Goal: Find specific page/section: Find specific page/section

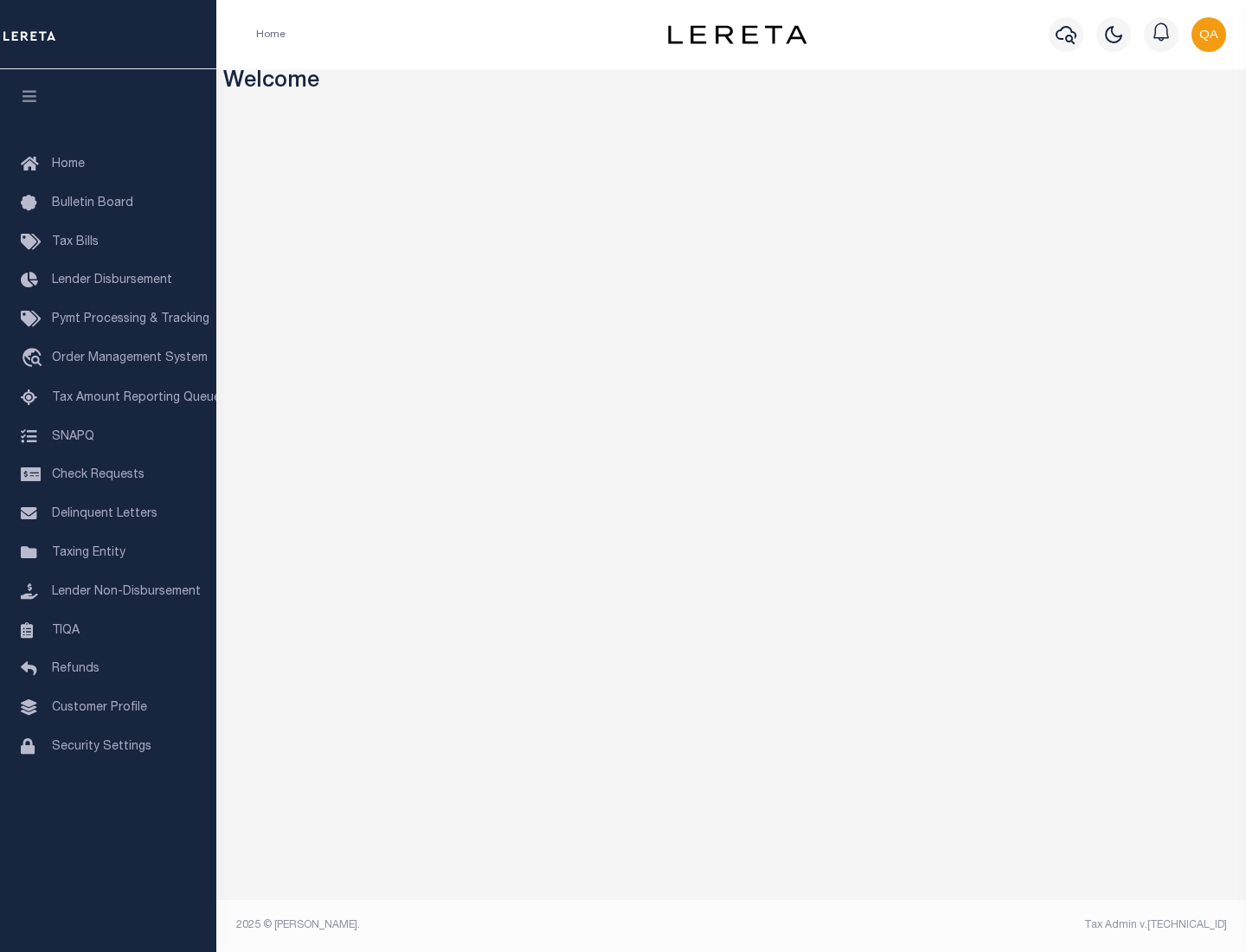
click at [108, 631] on link "TIQA" at bounding box center [108, 632] width 217 height 39
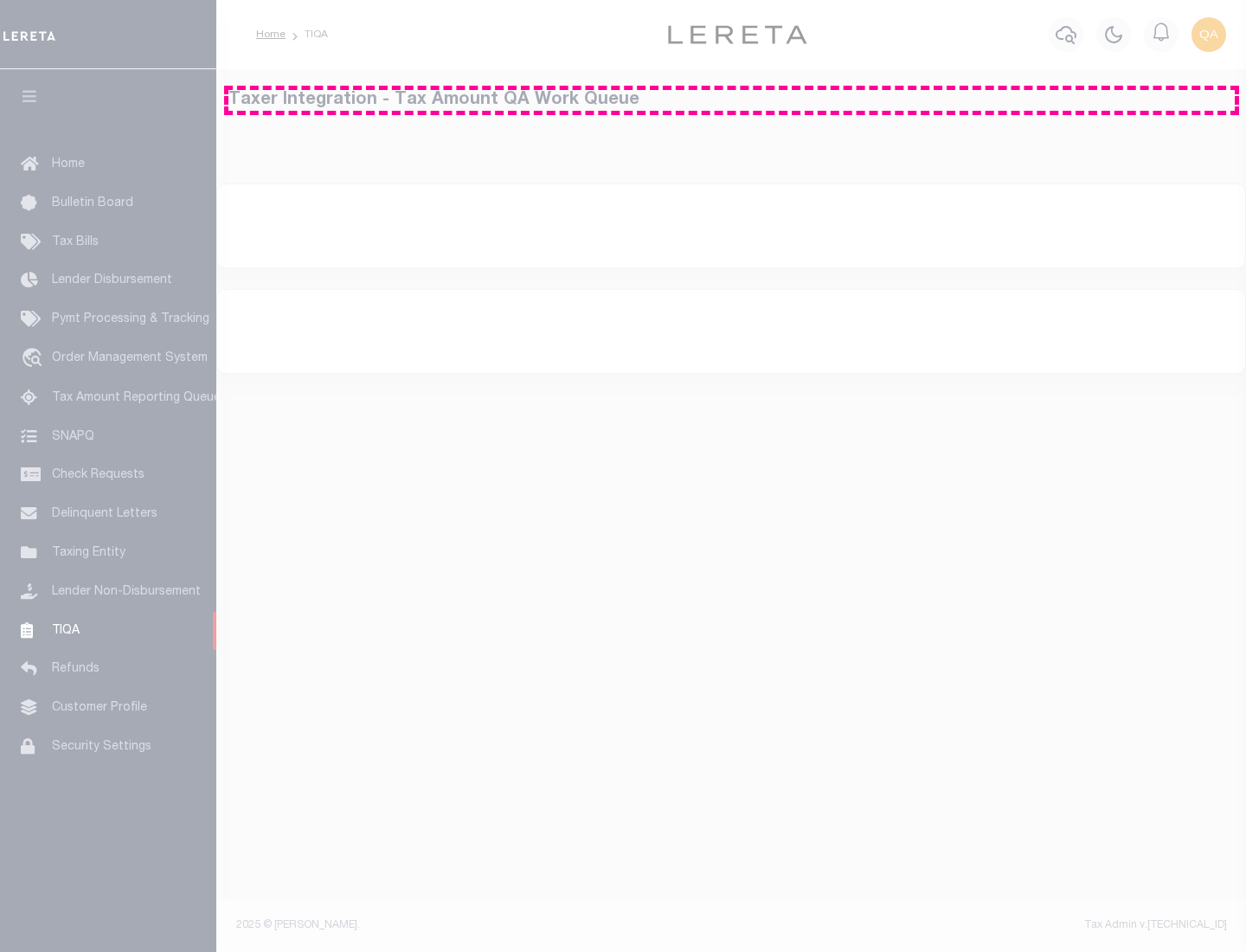
select select "200"
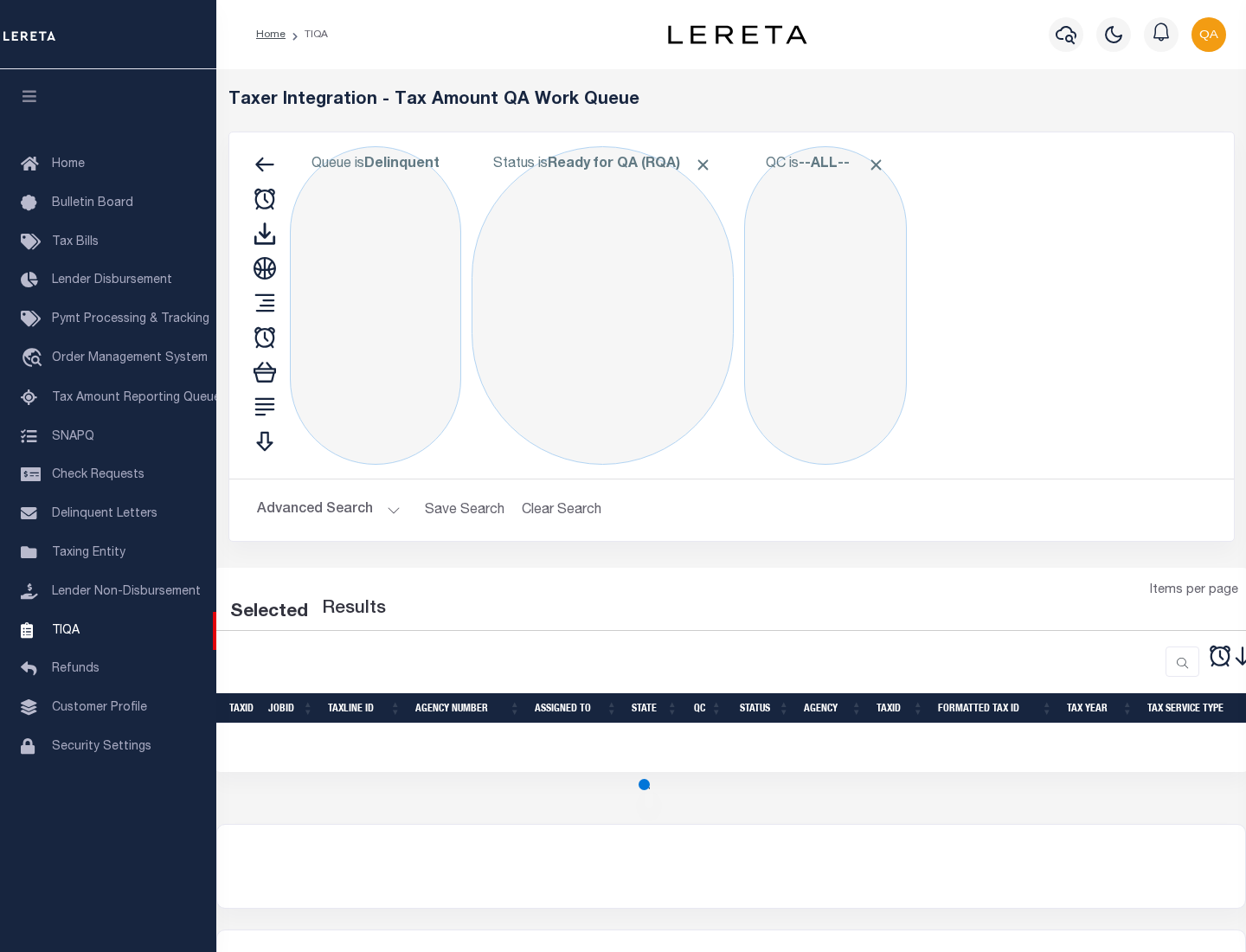
select select "200"
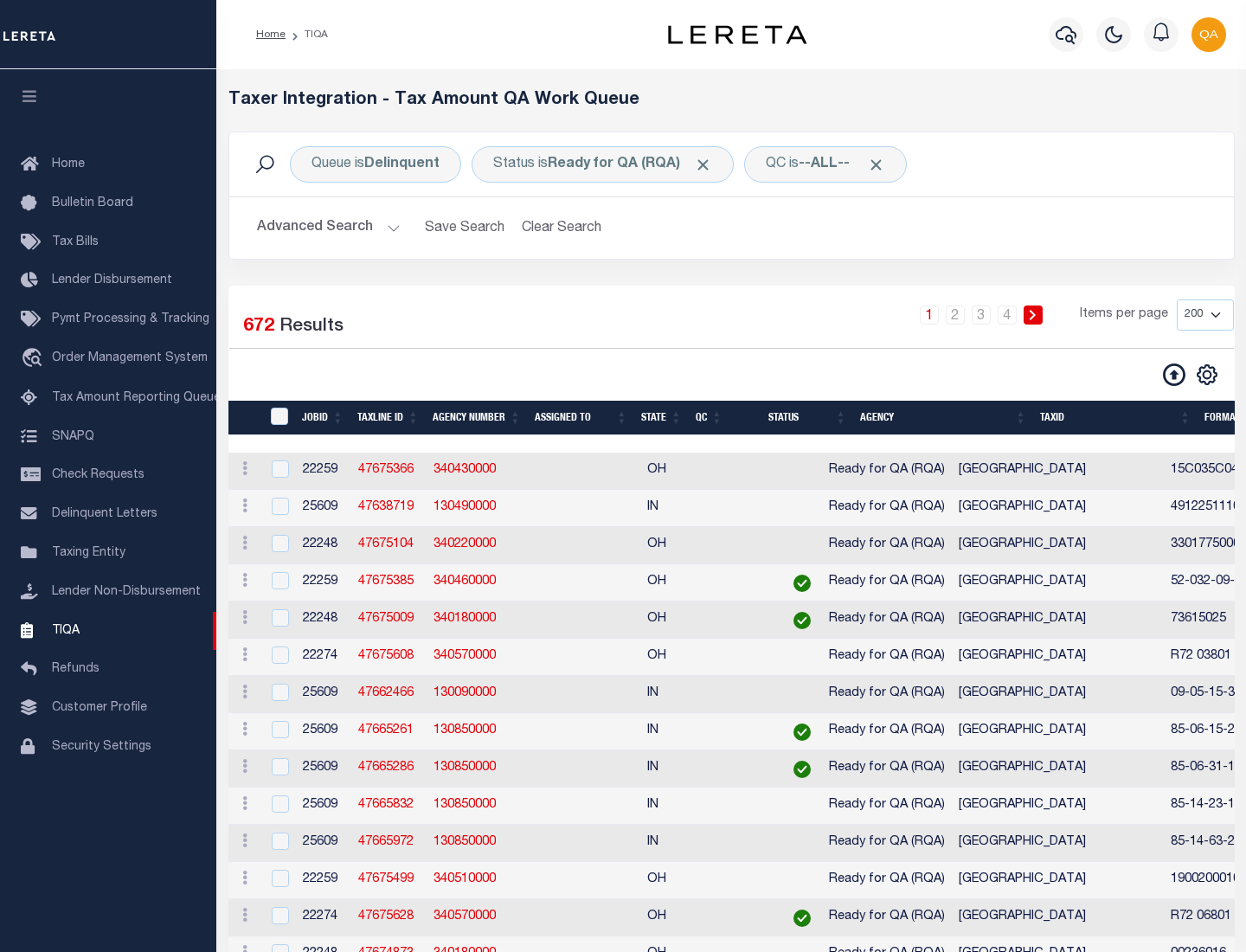
click at [709, 164] on span "Click to Remove" at bounding box center [702, 164] width 18 height 18
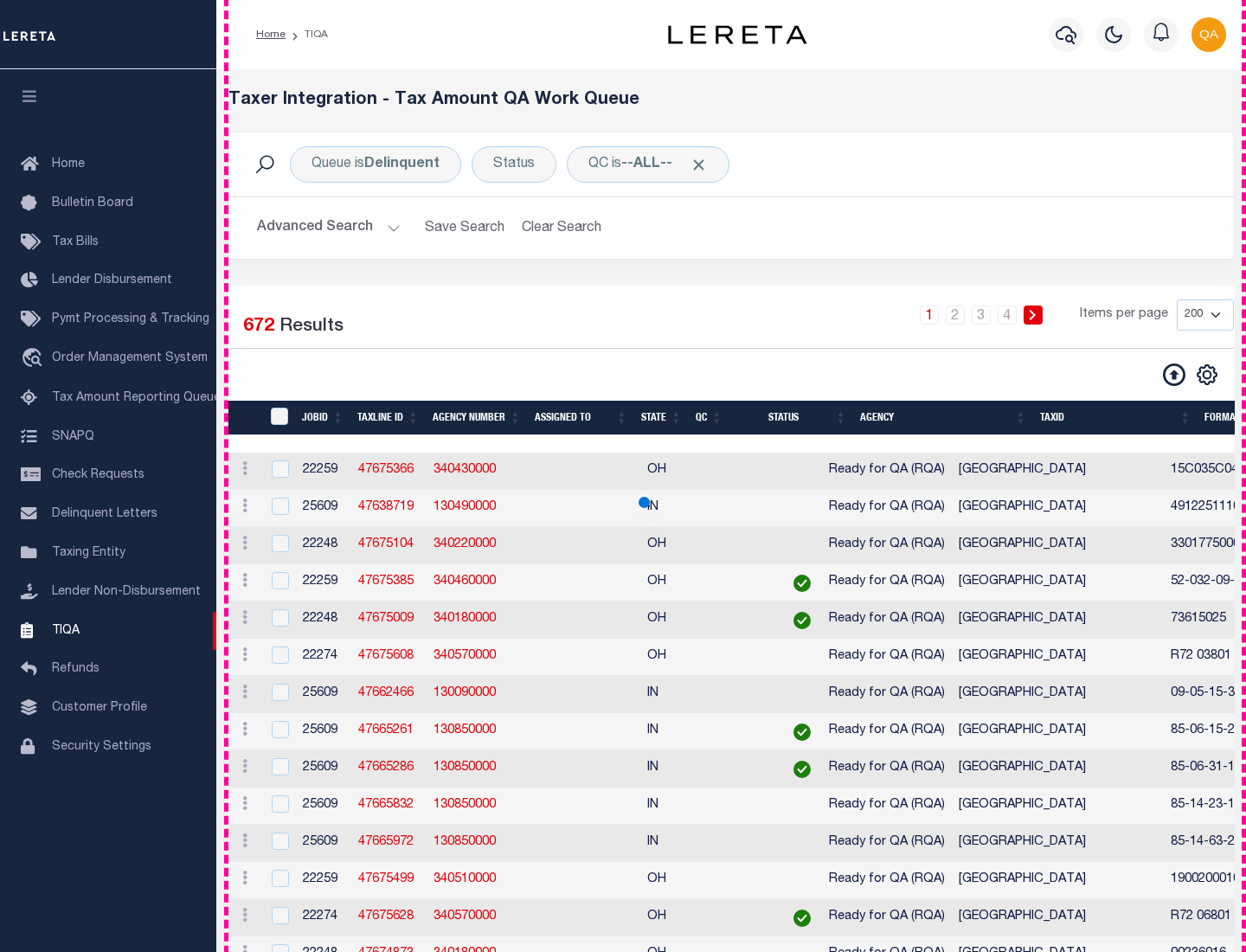
scroll to position [3700, 0]
